Goal: Transaction & Acquisition: Purchase product/service

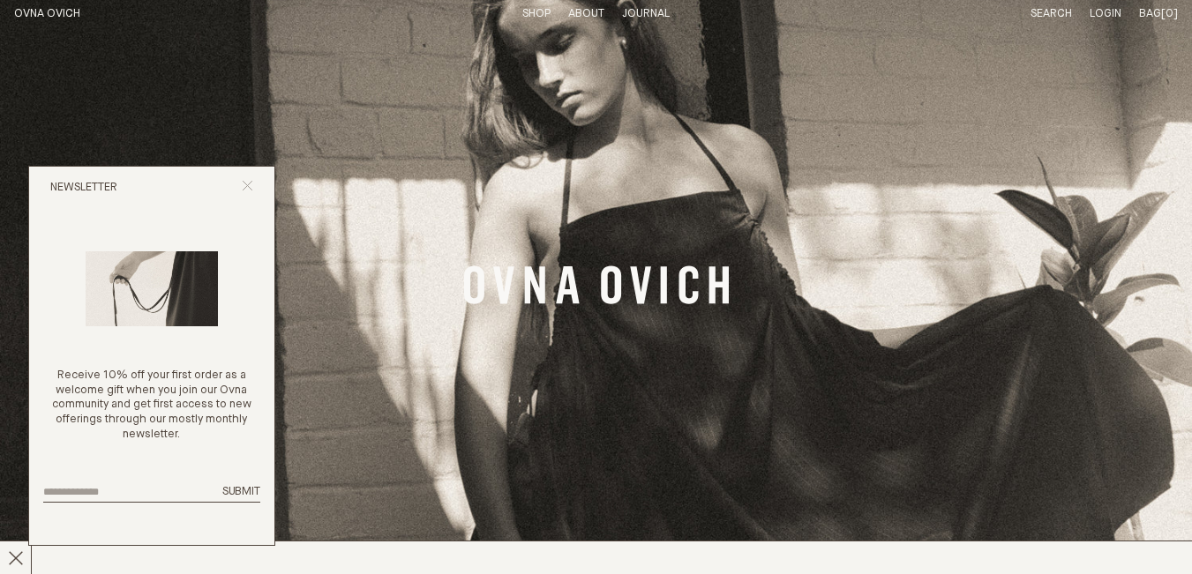
click at [247, 183] on icon "Close popup" at bounding box center [247, 185] width 11 height 11
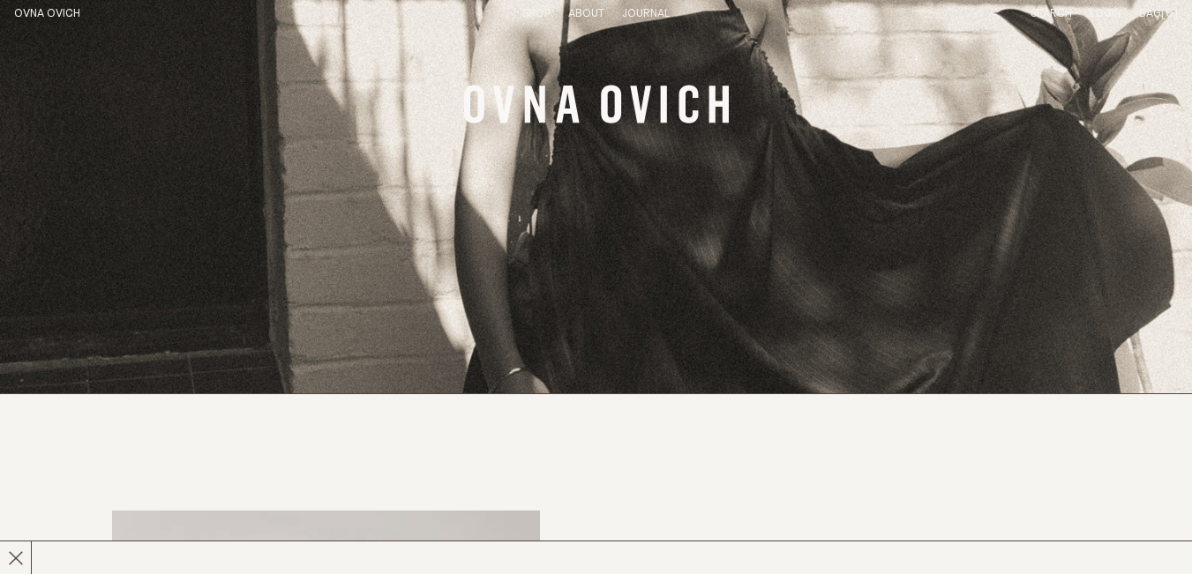
scroll to position [176, 0]
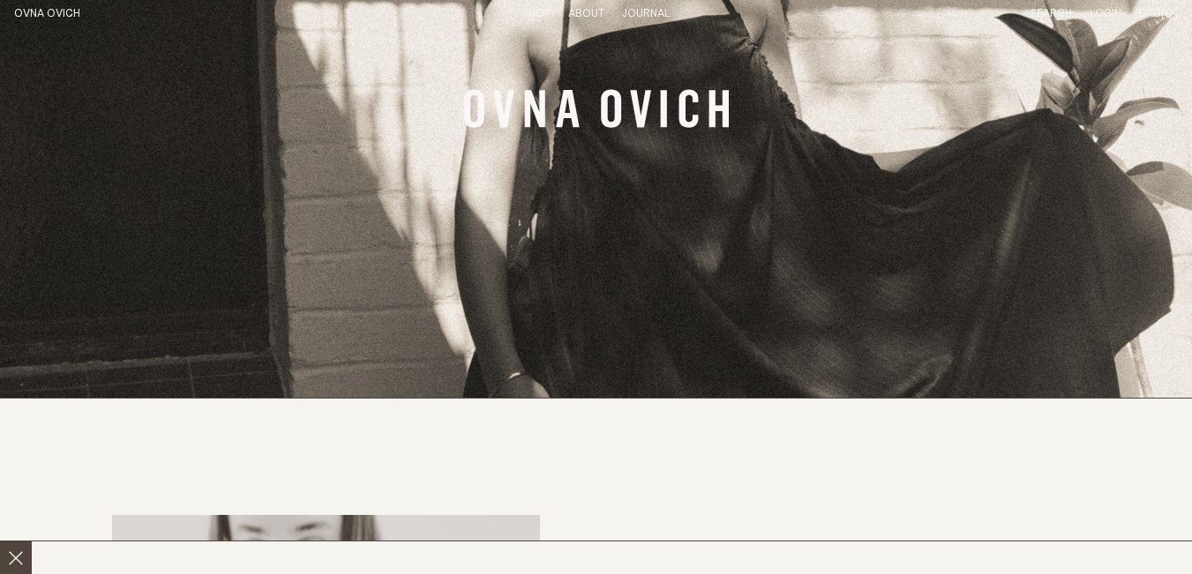
click at [17, 555] on icon at bounding box center [16, 558] width 16 height 16
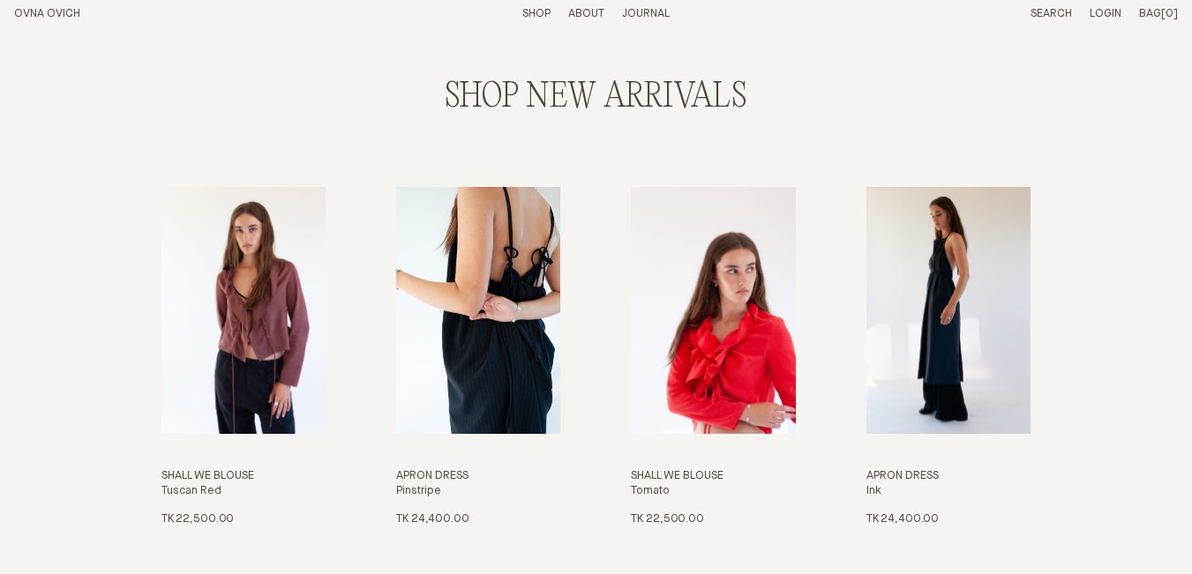
scroll to position [1588, 0]
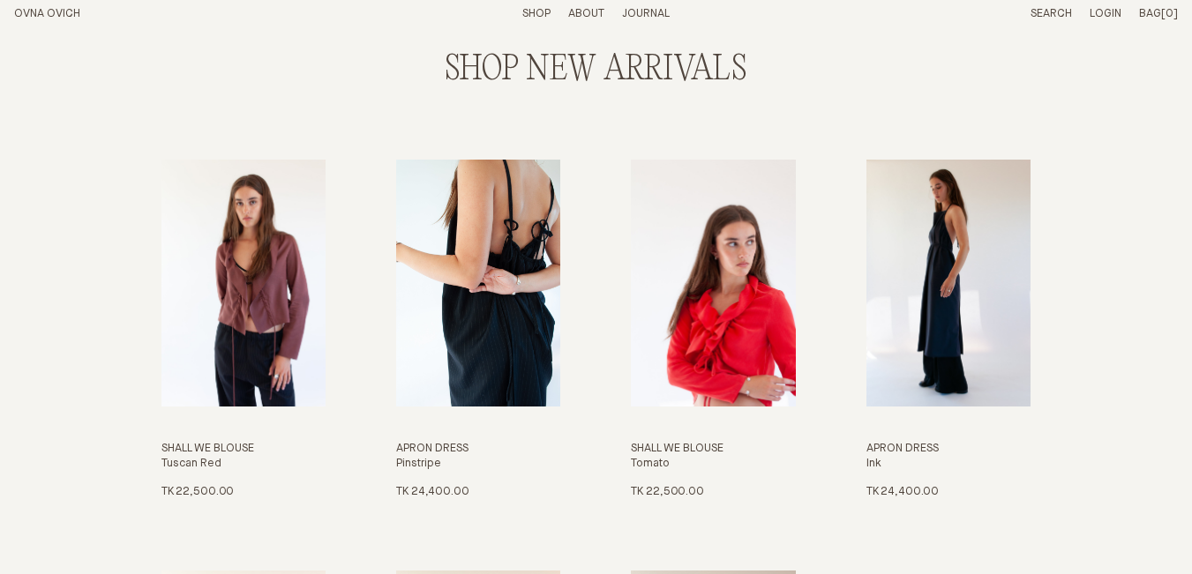
click at [505, 297] on img "Apron Dress" at bounding box center [478, 283] width 164 height 246
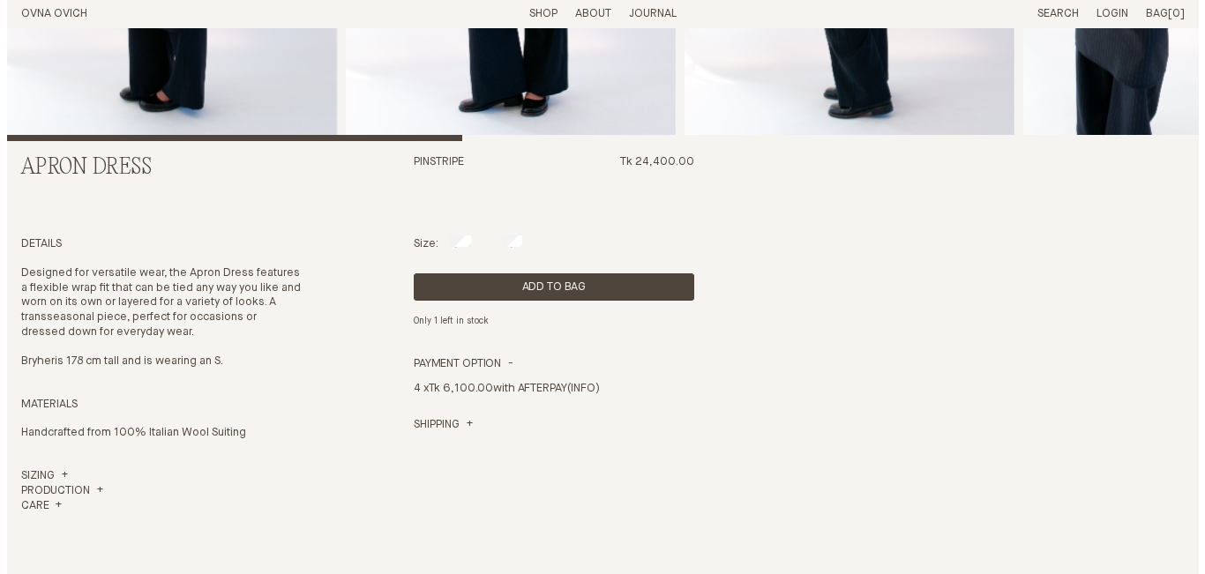
scroll to position [378, 0]
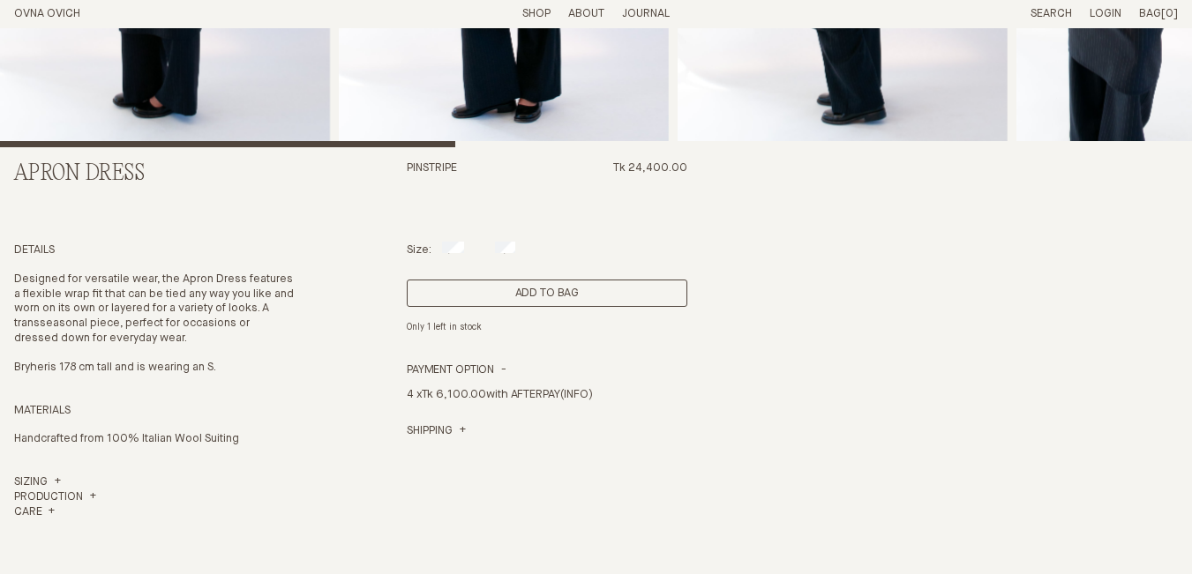
click at [567, 291] on button "Add to Bag" at bounding box center [547, 293] width 281 height 27
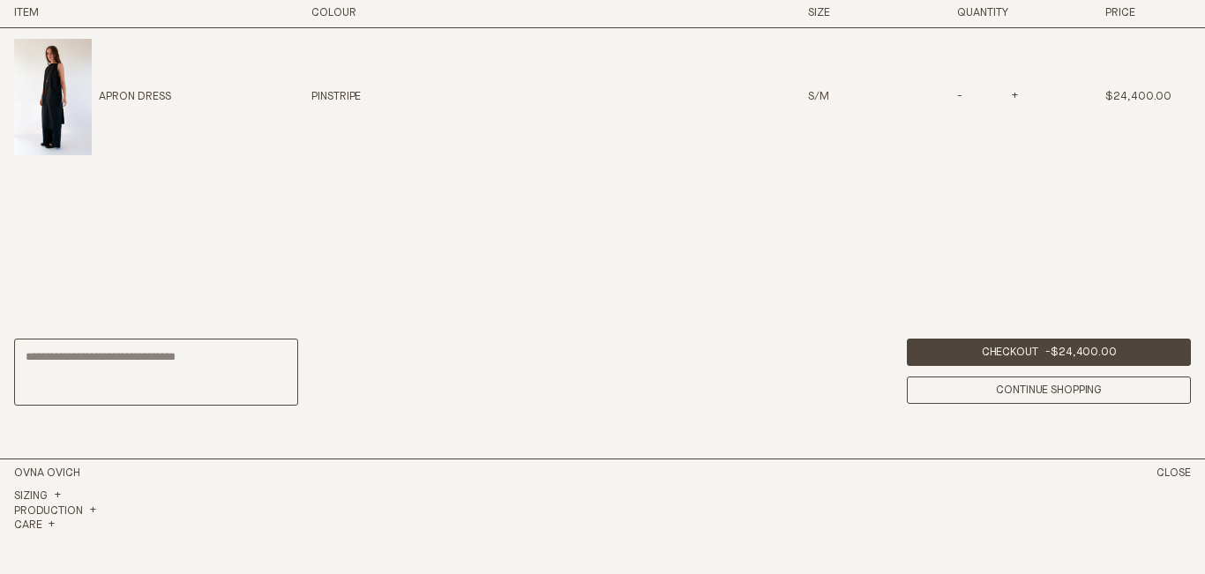
scroll to position [837, 0]
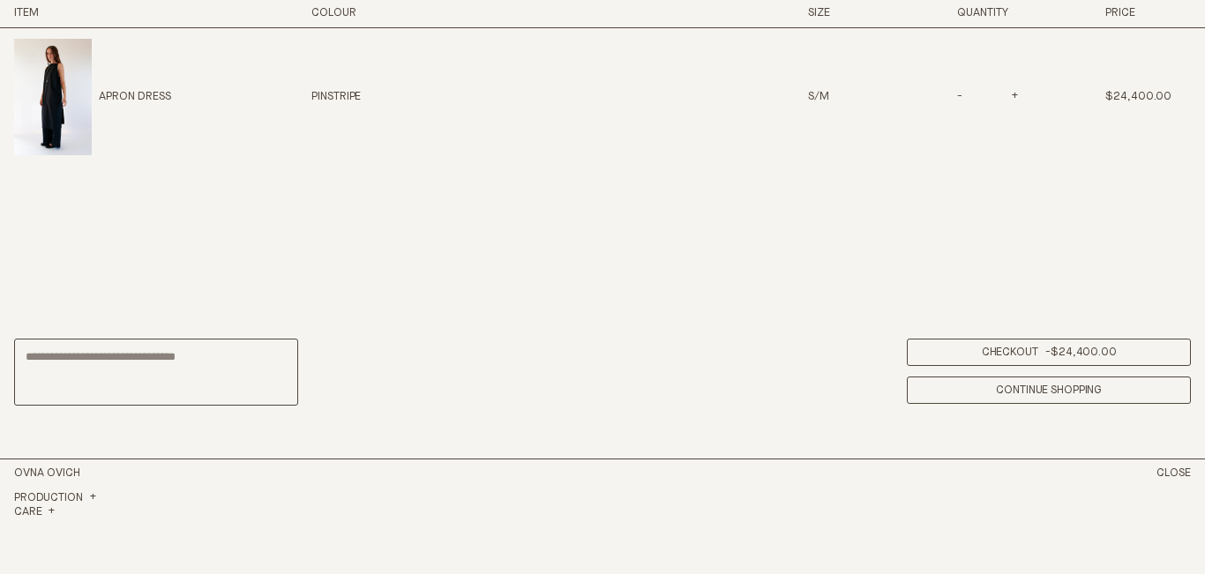
click at [999, 350] on link "Checkout - $24,400.00" at bounding box center [1049, 352] width 284 height 27
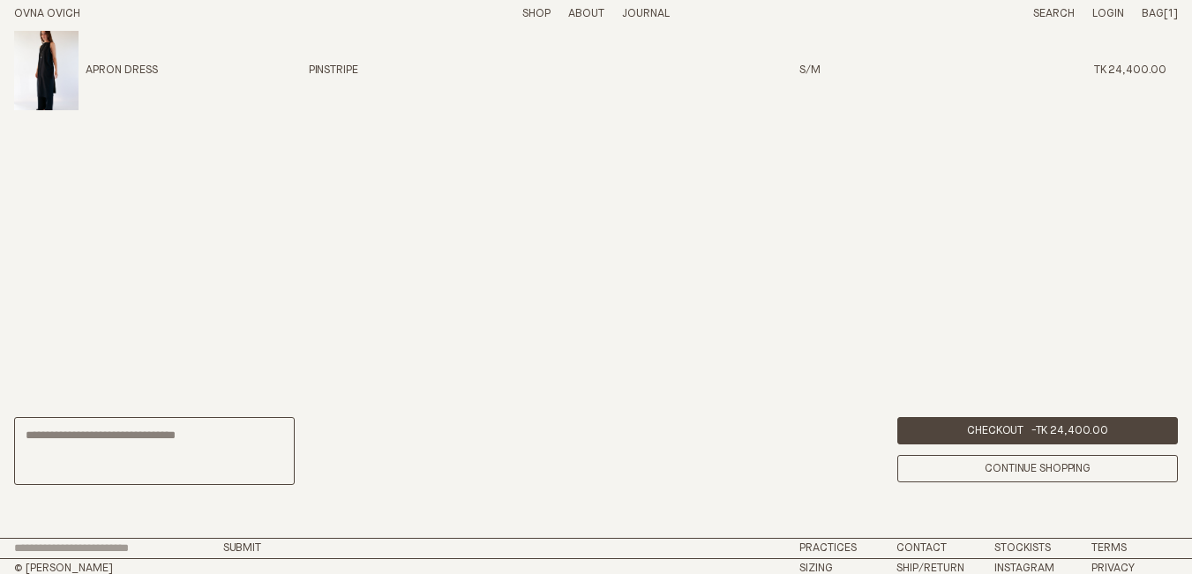
scroll to position [39, 0]
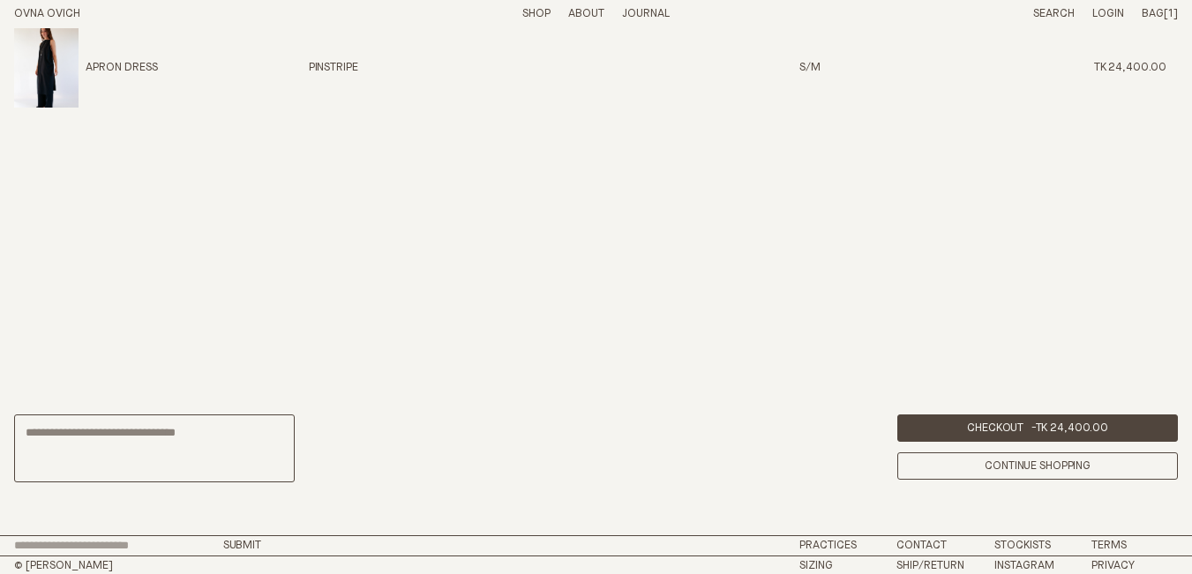
click at [1157, 13] on span "Bag" at bounding box center [1152, 13] width 22 height 11
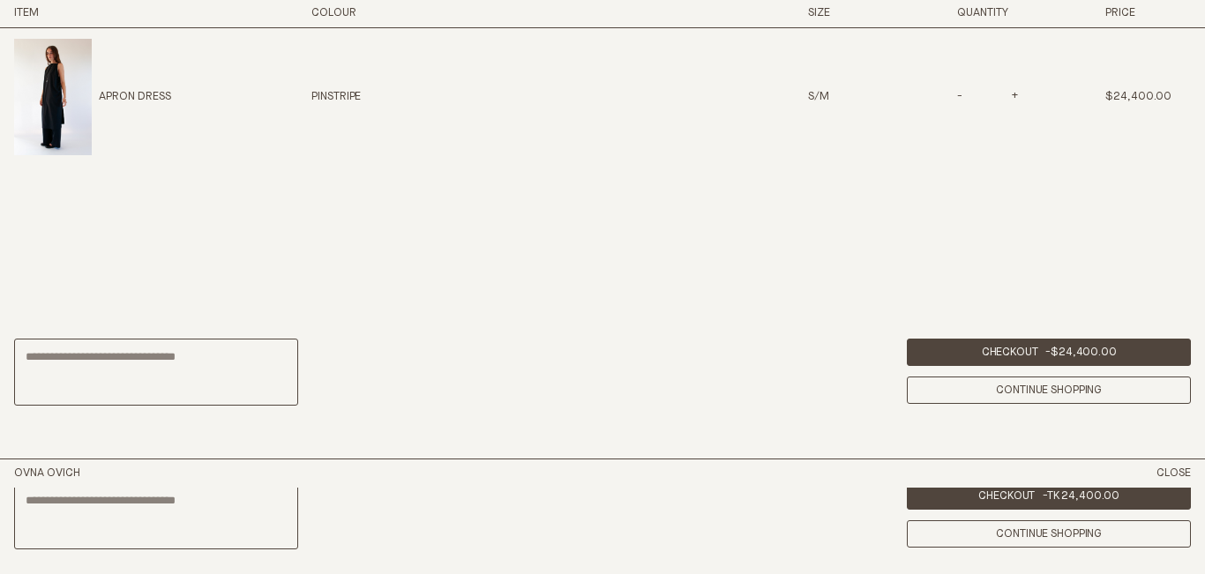
scroll to position [498, 0]
